Goal: Information Seeking & Learning: Learn about a topic

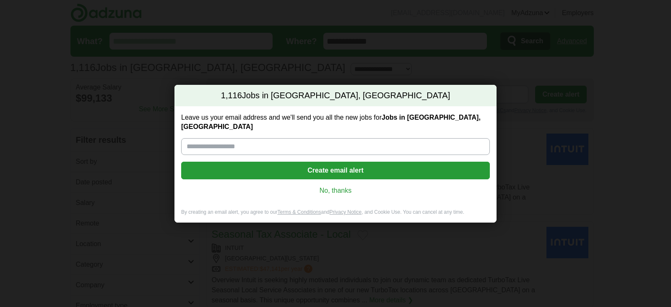
click at [342, 181] on div "Leave us your email address and we'll send you all the new jobs for Jobs in Sar…" at bounding box center [336, 157] width 322 height 102
click at [342, 188] on link "No, thanks" at bounding box center [335, 190] width 295 height 9
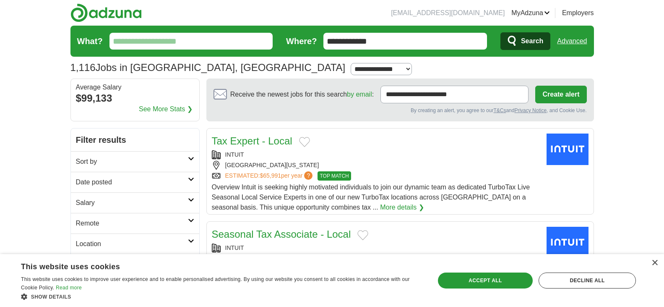
click at [351, 65] on select "**********" at bounding box center [381, 69] width 61 height 12
select select "**"
click at [351, 63] on select "**********" at bounding box center [381, 69] width 61 height 12
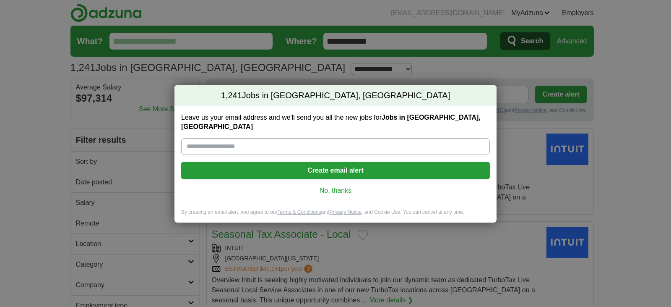
click at [335, 186] on link "No, thanks" at bounding box center [335, 190] width 295 height 9
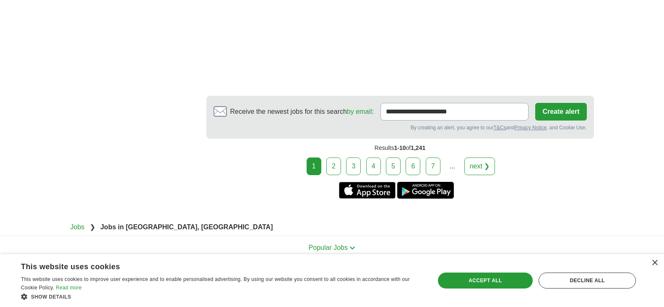
scroll to position [1535, 0]
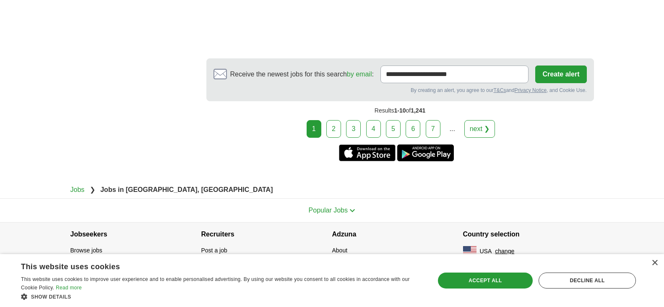
click at [475, 128] on link "next ❯" at bounding box center [480, 129] width 31 height 18
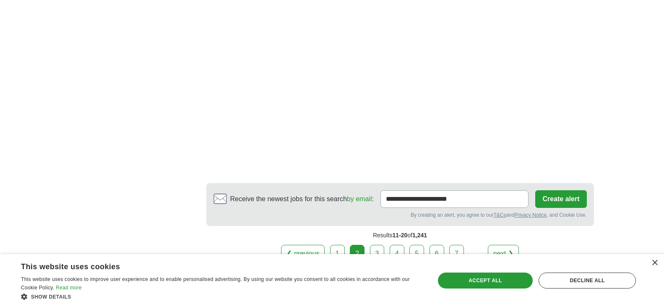
scroll to position [1595, 0]
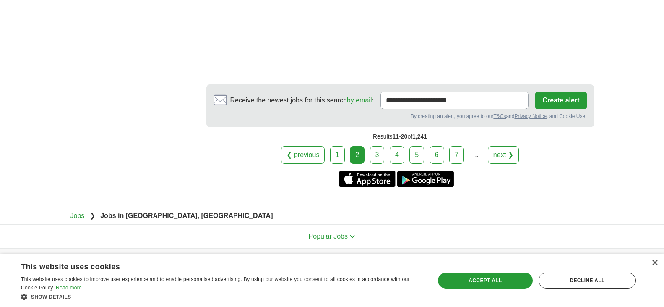
click at [520, 149] on div "❮ previous 1 2 3 4 5 6 7 ... next ❯" at bounding box center [400, 155] width 388 height 18
click at [507, 156] on link "next ❯" at bounding box center [503, 155] width 31 height 18
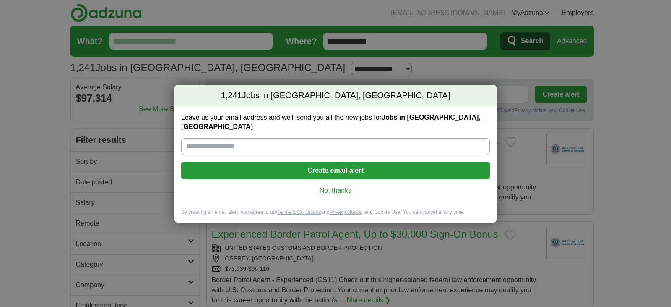
click at [342, 186] on link "No, thanks" at bounding box center [335, 190] width 295 height 9
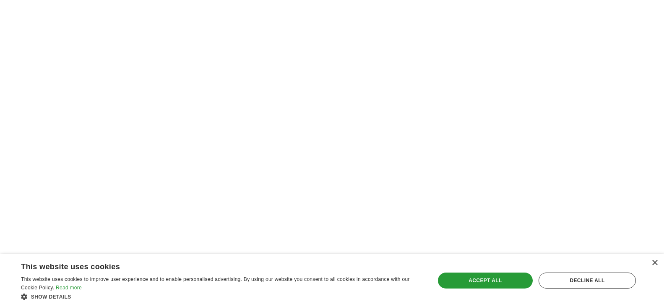
scroll to position [1469, 0]
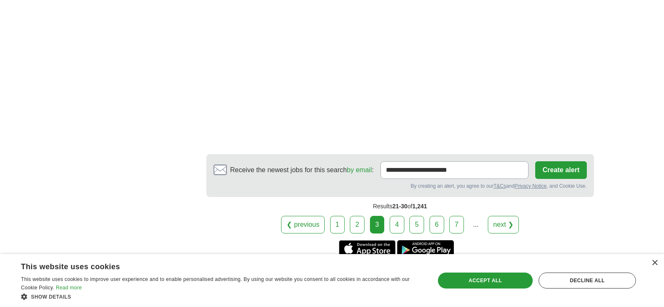
click at [399, 219] on link "4" at bounding box center [397, 225] width 15 height 18
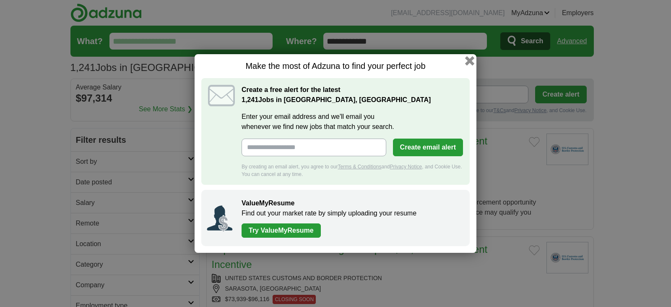
click at [470, 61] on button "button" at bounding box center [469, 60] width 9 height 9
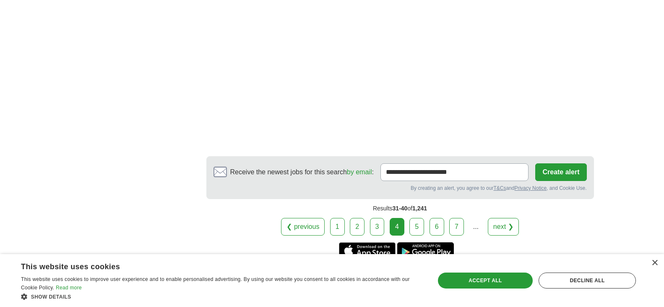
scroll to position [1636, 0]
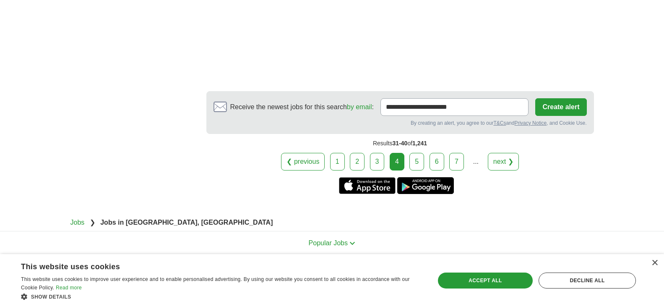
click at [513, 160] on link "next ❯" at bounding box center [503, 162] width 31 height 18
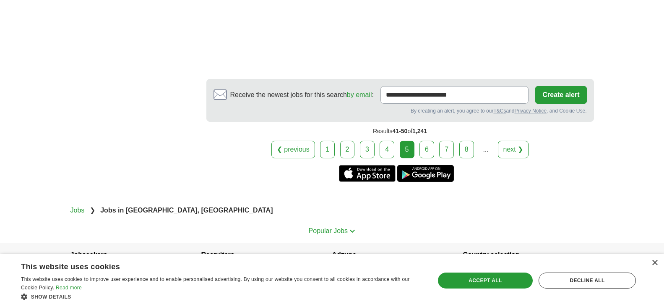
scroll to position [1550, 0]
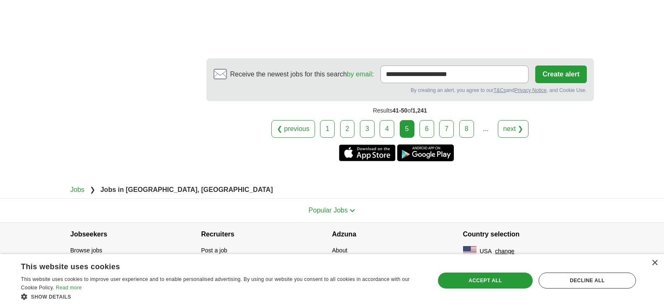
click at [432, 132] on link "6" at bounding box center [427, 129] width 15 height 18
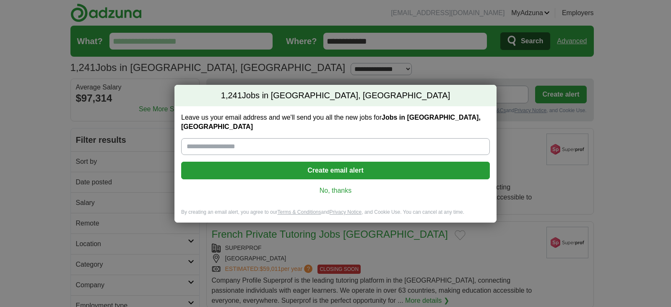
click at [343, 186] on link "No, thanks" at bounding box center [335, 190] width 295 height 9
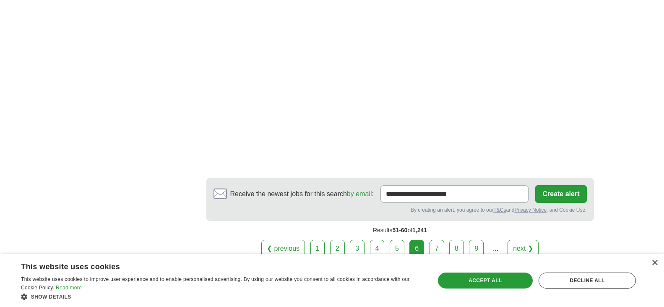
scroll to position [1537, 0]
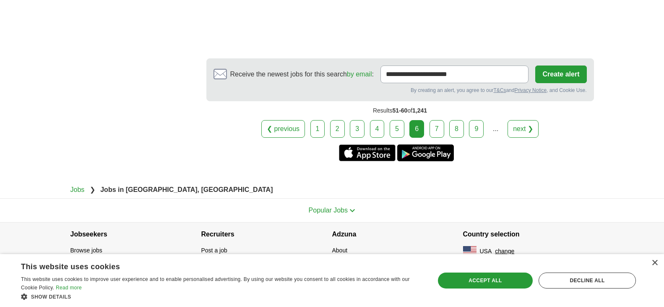
click at [438, 130] on link "7" at bounding box center [437, 129] width 15 height 18
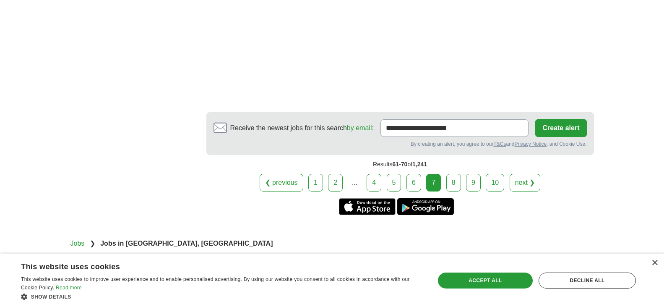
scroll to position [1506, 0]
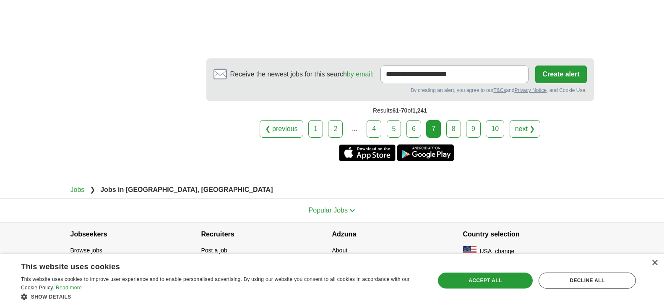
click at [456, 128] on link "8" at bounding box center [453, 129] width 15 height 18
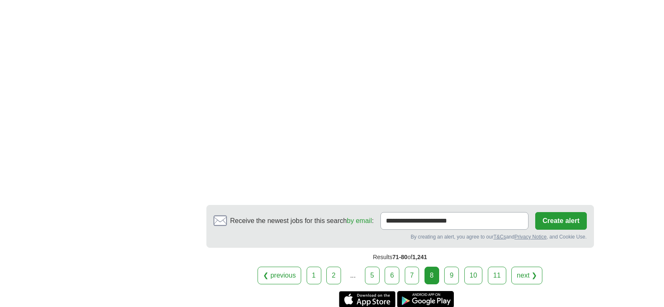
scroll to position [1427, 0]
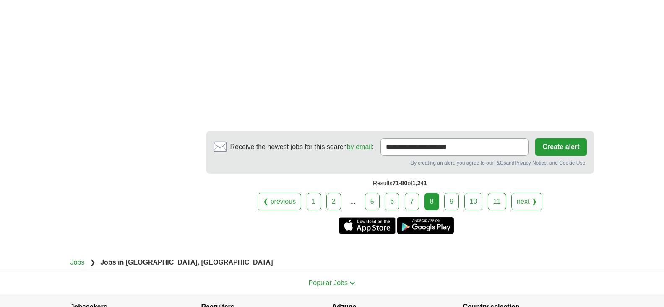
click at [500, 206] on link "11" at bounding box center [497, 202] width 18 height 18
